Goal: Transaction & Acquisition: Purchase product/service

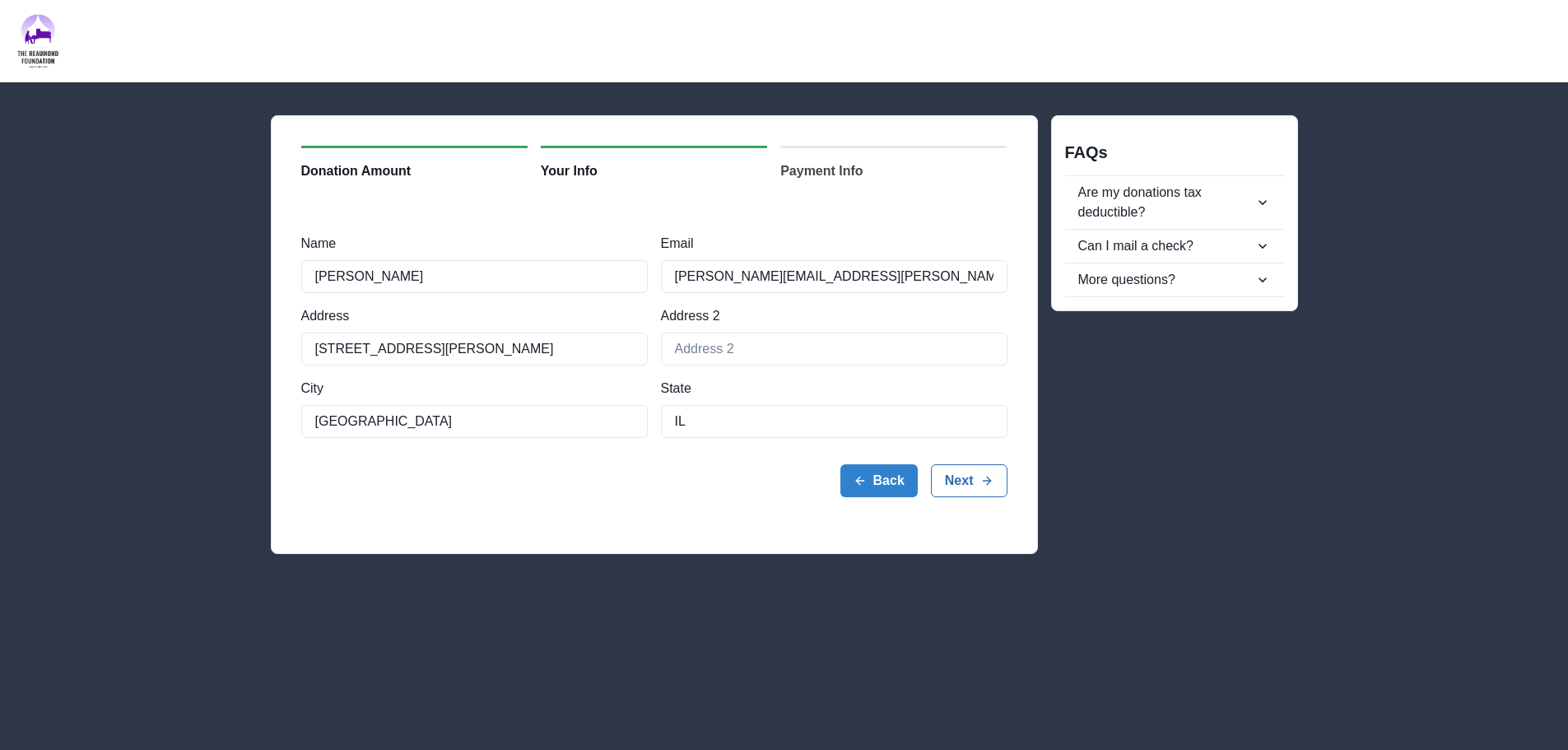
scroll to position [82, 0]
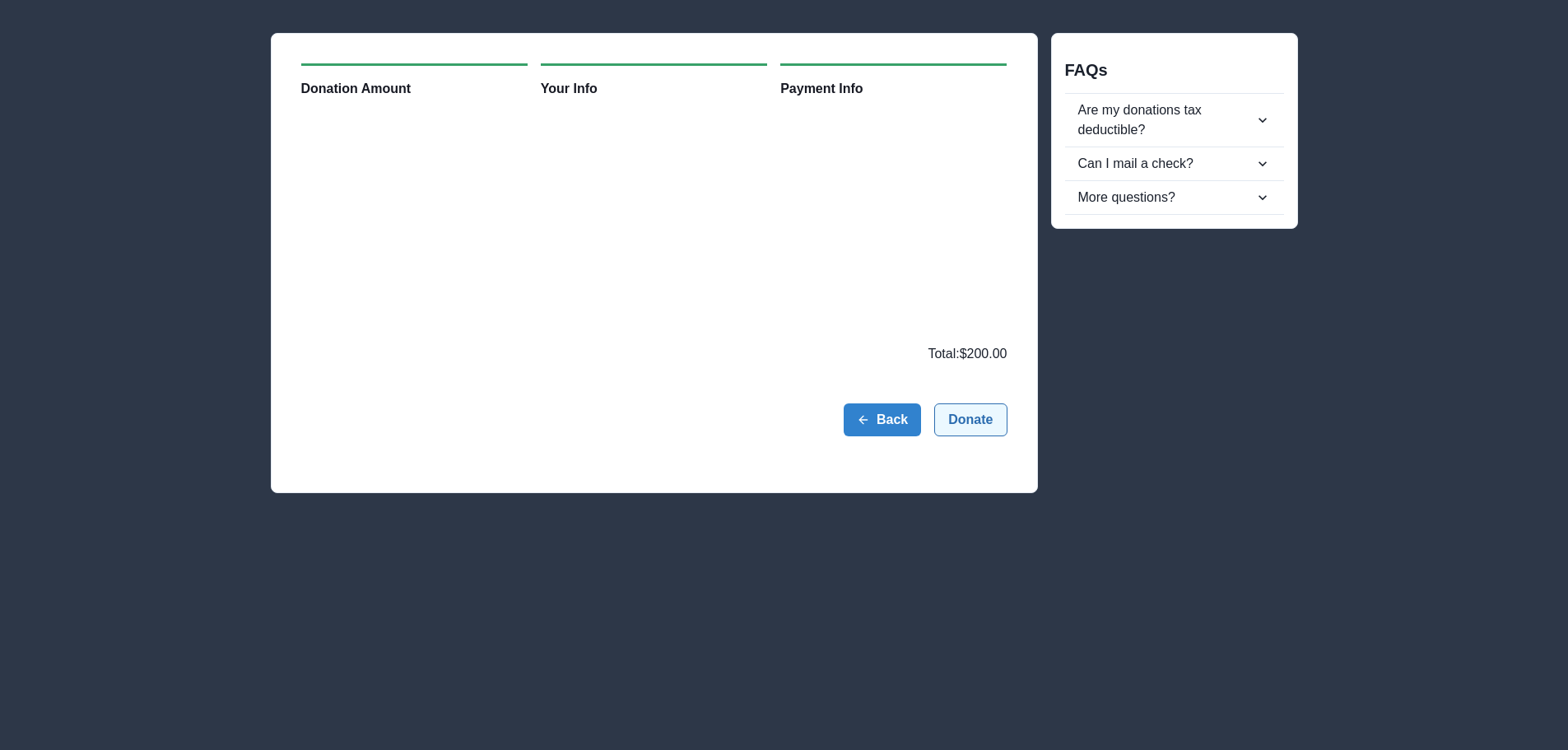
click at [977, 423] on button "Donate" at bounding box center [970, 420] width 73 height 33
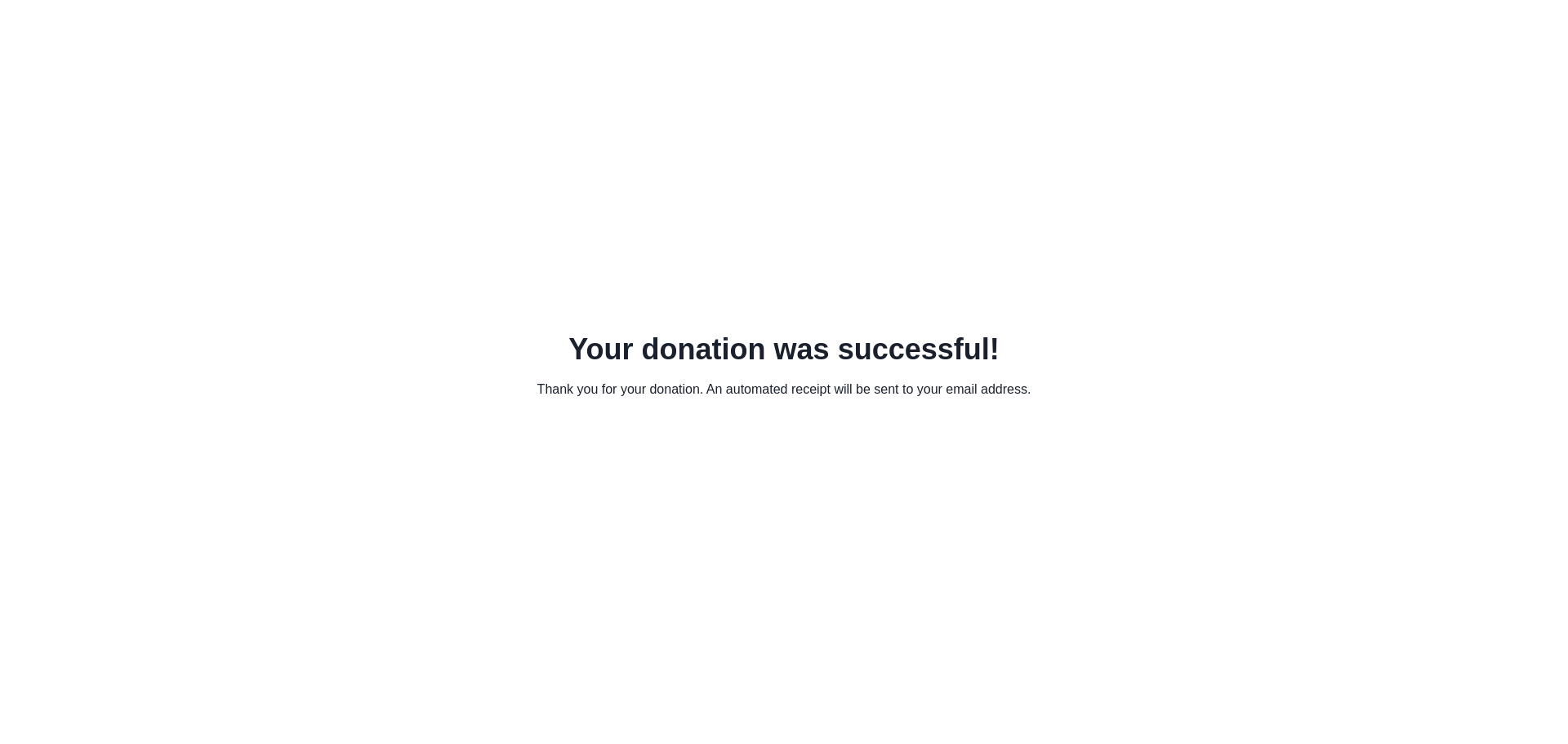
click at [894, 395] on p "Thank you for your donation. An automated receipt will be sent to your email ad…" at bounding box center [784, 389] width 494 height 46
click at [892, 400] on p "Thank you for your donation. An automated receipt will be sent to your email ad…" at bounding box center [784, 389] width 494 height 46
